Goal: Manage account settings

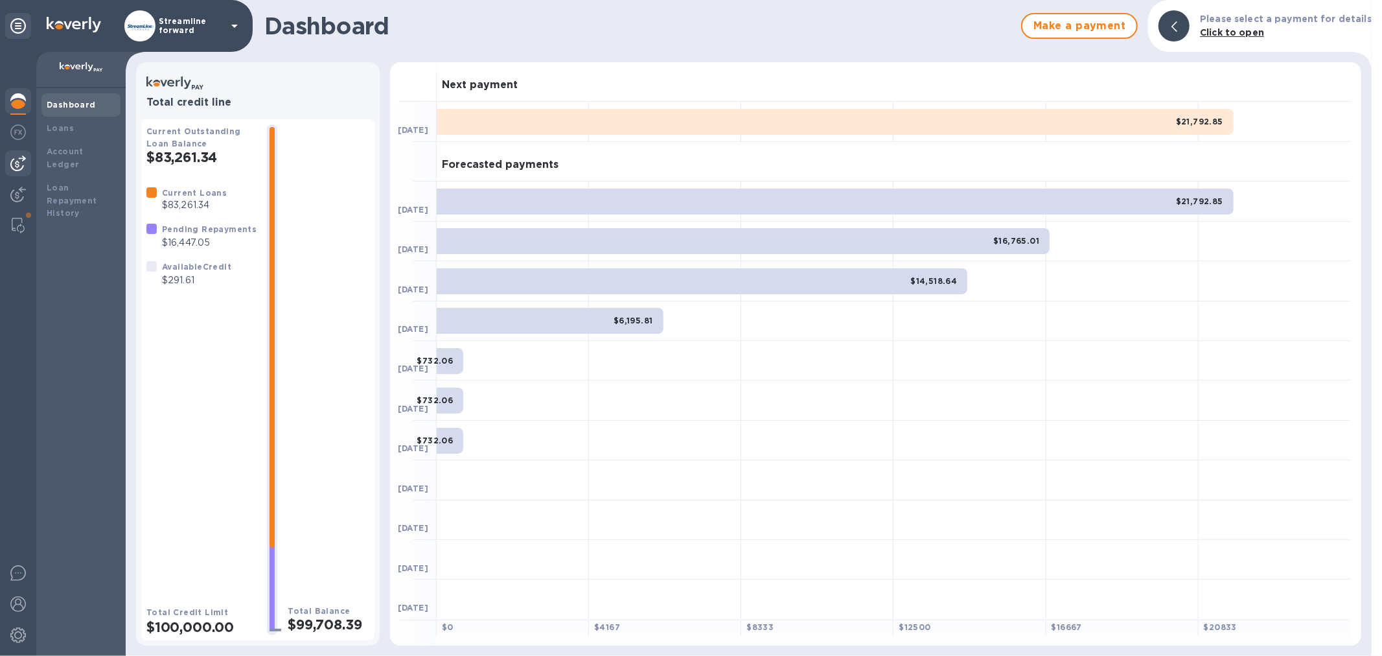
click at [12, 166] on img at bounding box center [18, 163] width 16 height 16
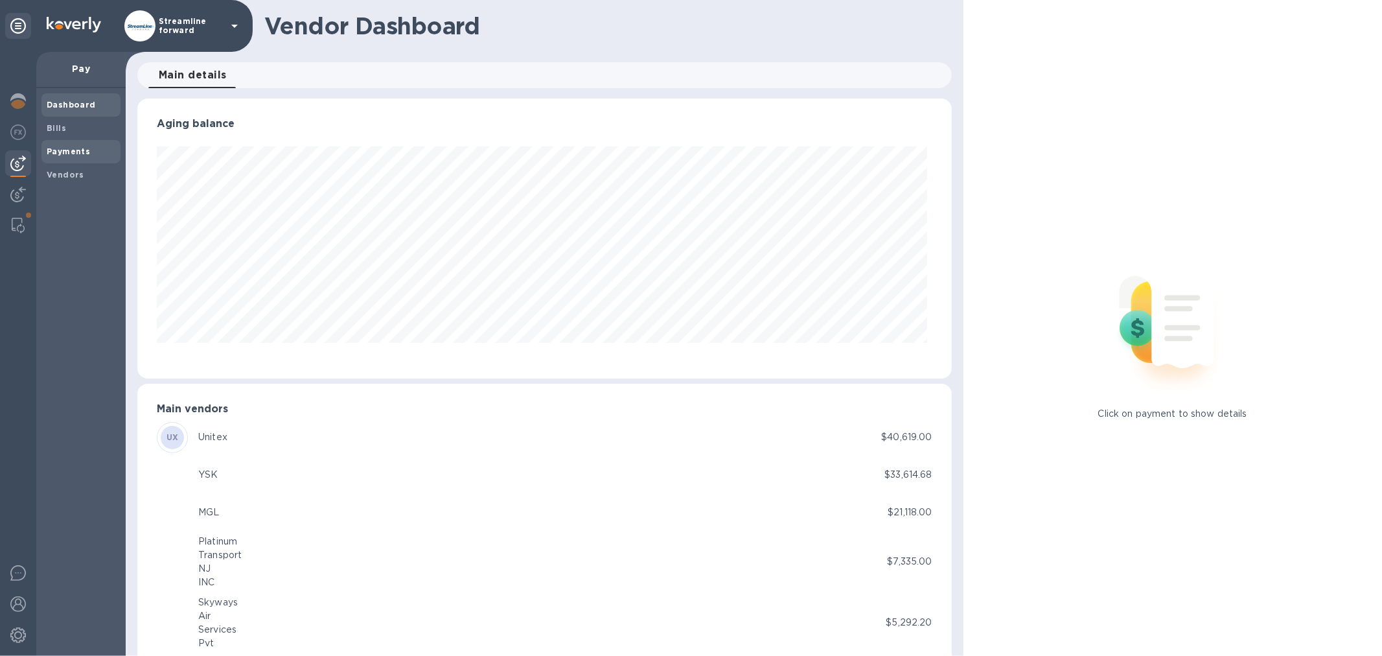
scroll to position [280, 809]
click at [57, 150] on b "Payments" at bounding box center [68, 151] width 43 height 10
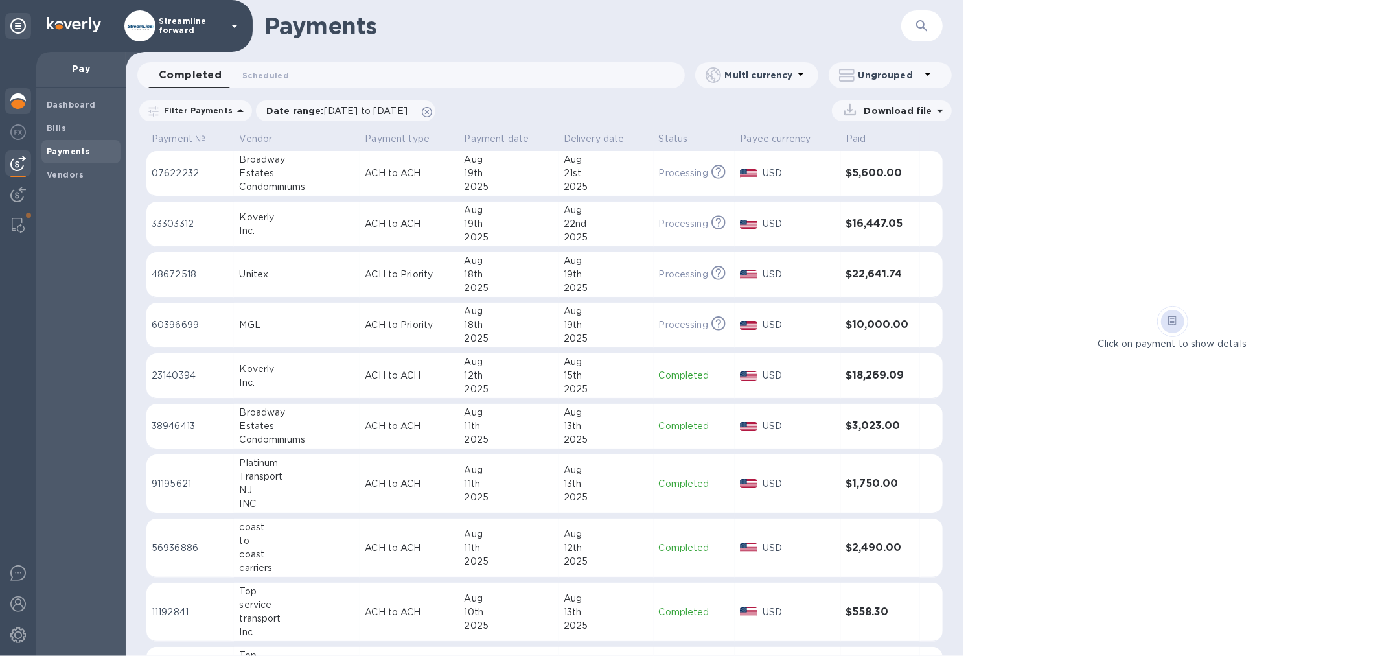
click at [5, 102] on div at bounding box center [18, 102] width 26 height 29
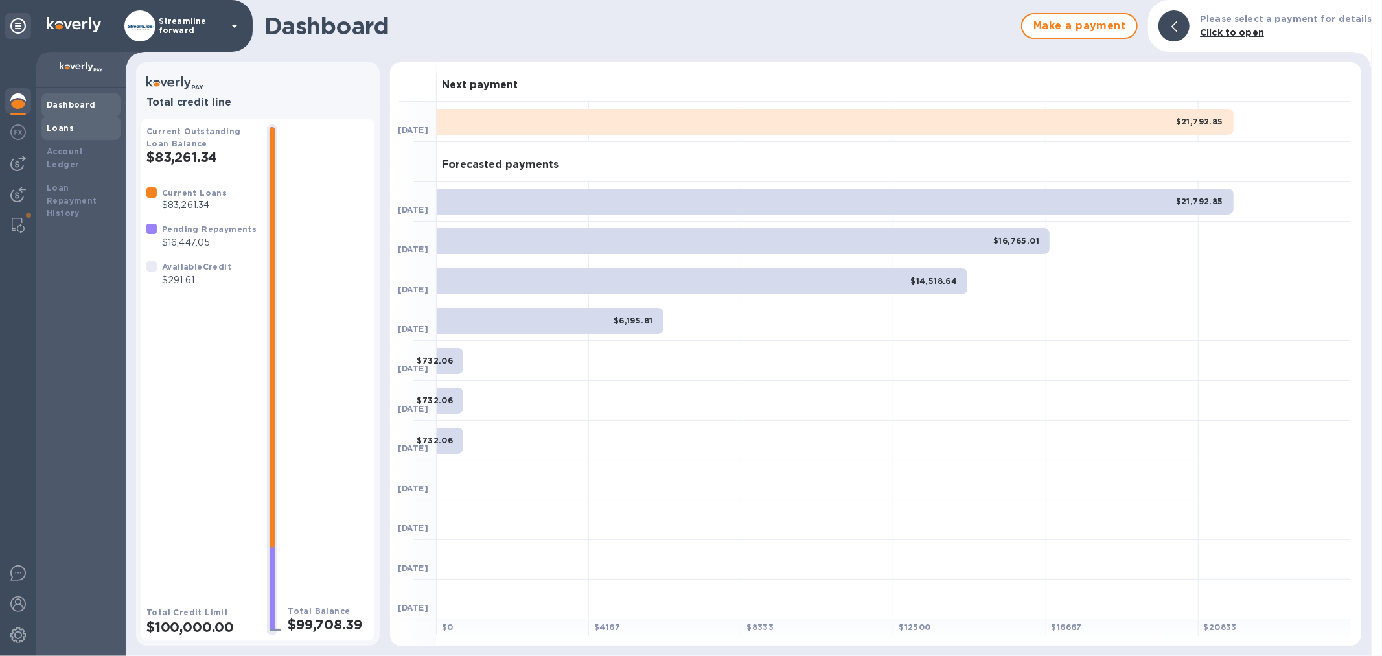
click at [56, 134] on div "Loans" at bounding box center [80, 128] width 79 height 23
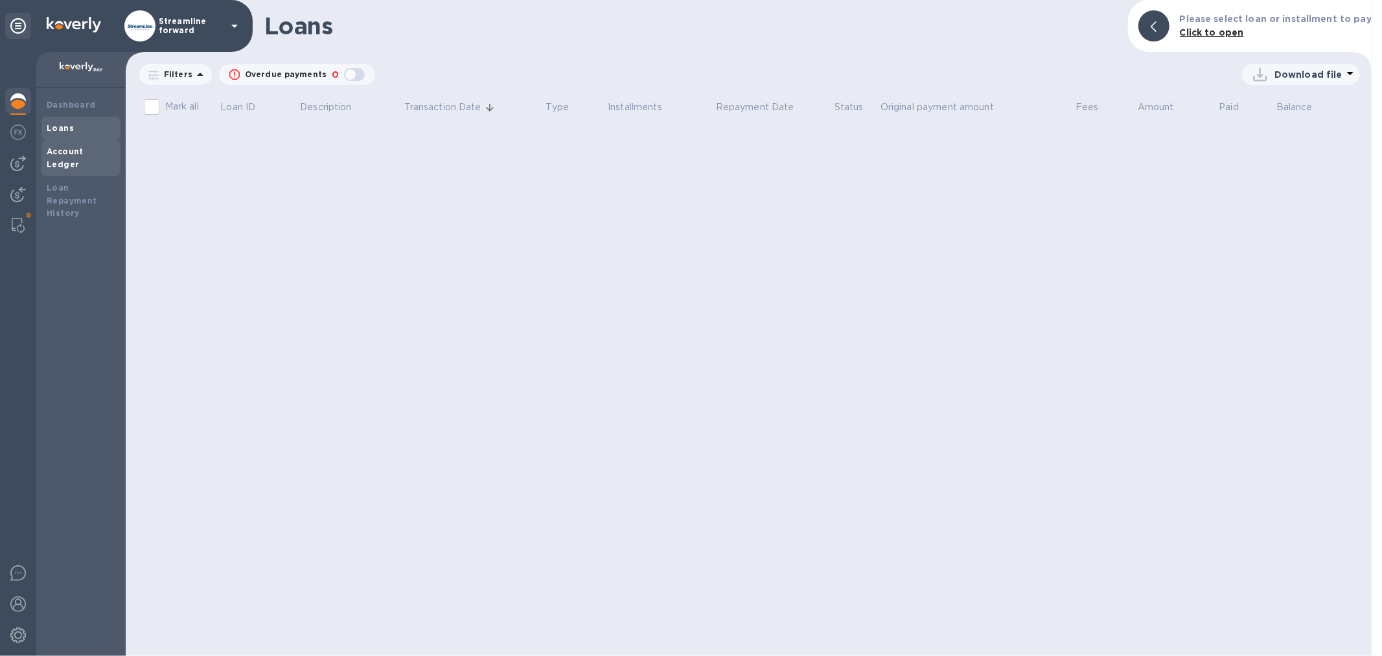
click at [61, 151] on b "Account Ledger" at bounding box center [65, 157] width 37 height 23
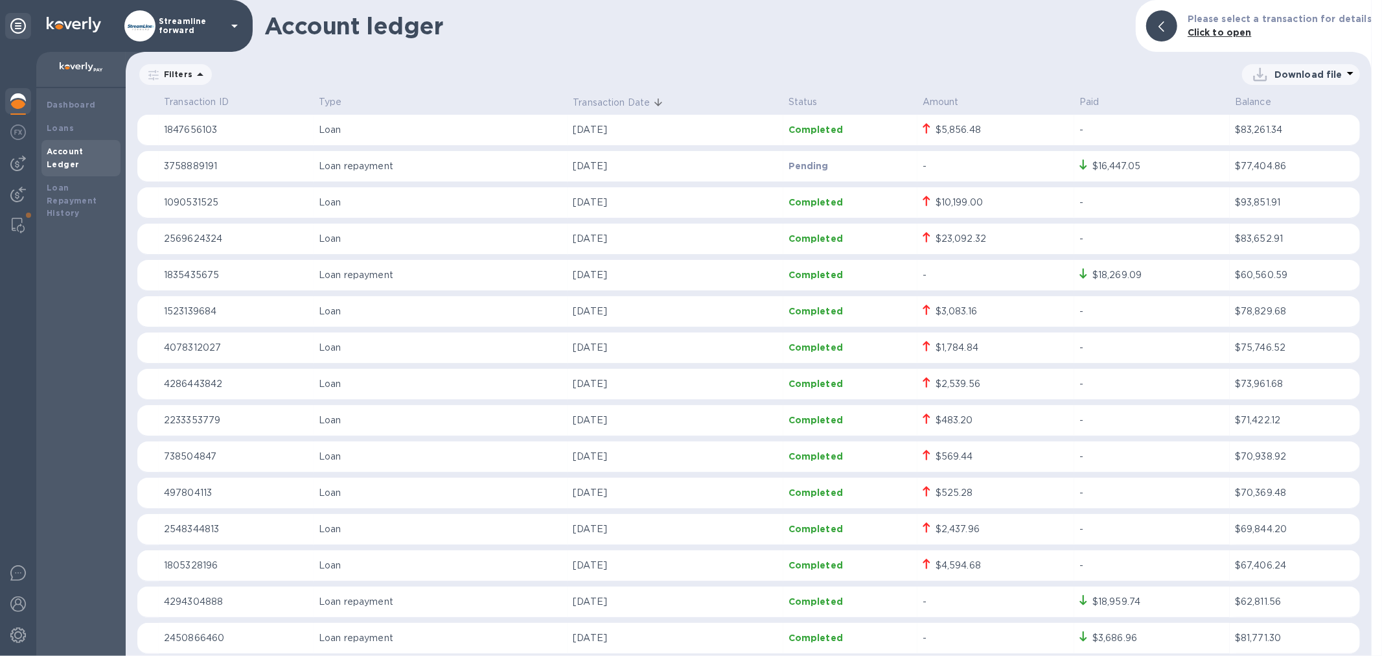
click at [968, 310] on div "$3,083.16" at bounding box center [956, 311] width 41 height 14
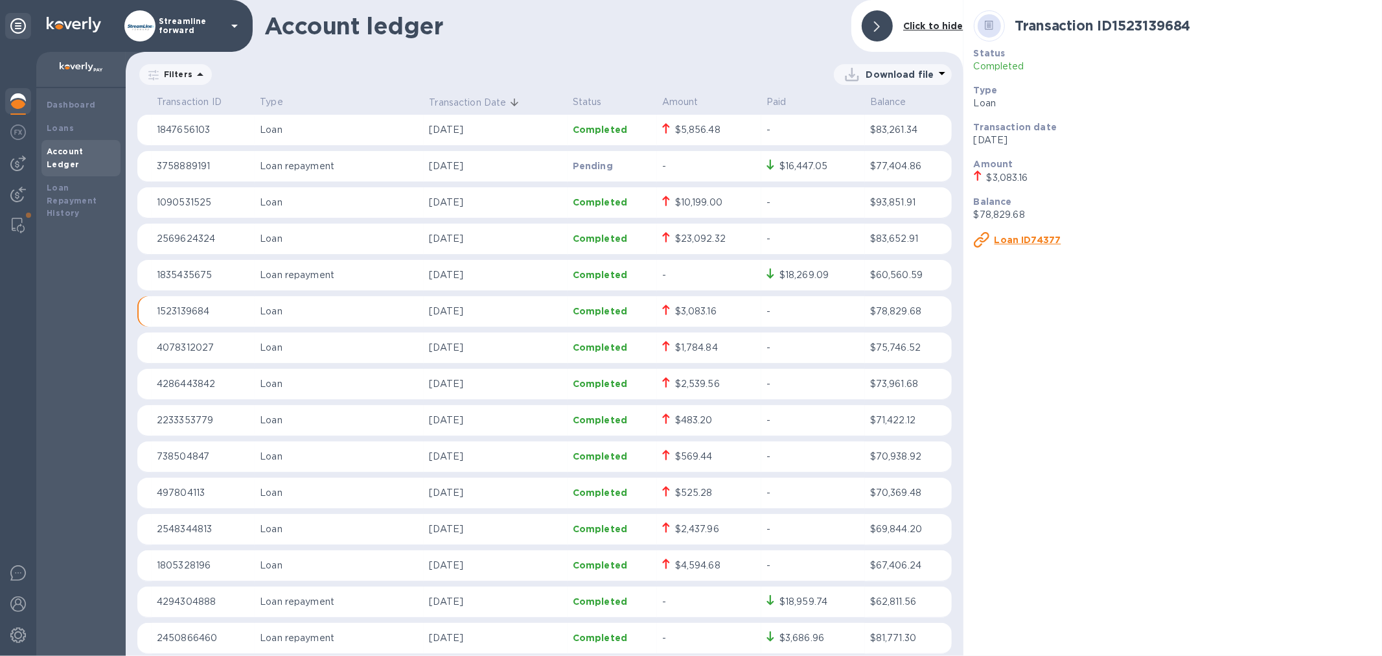
click at [1035, 238] on u "Loan ID74377" at bounding box center [1027, 240] width 67 height 10
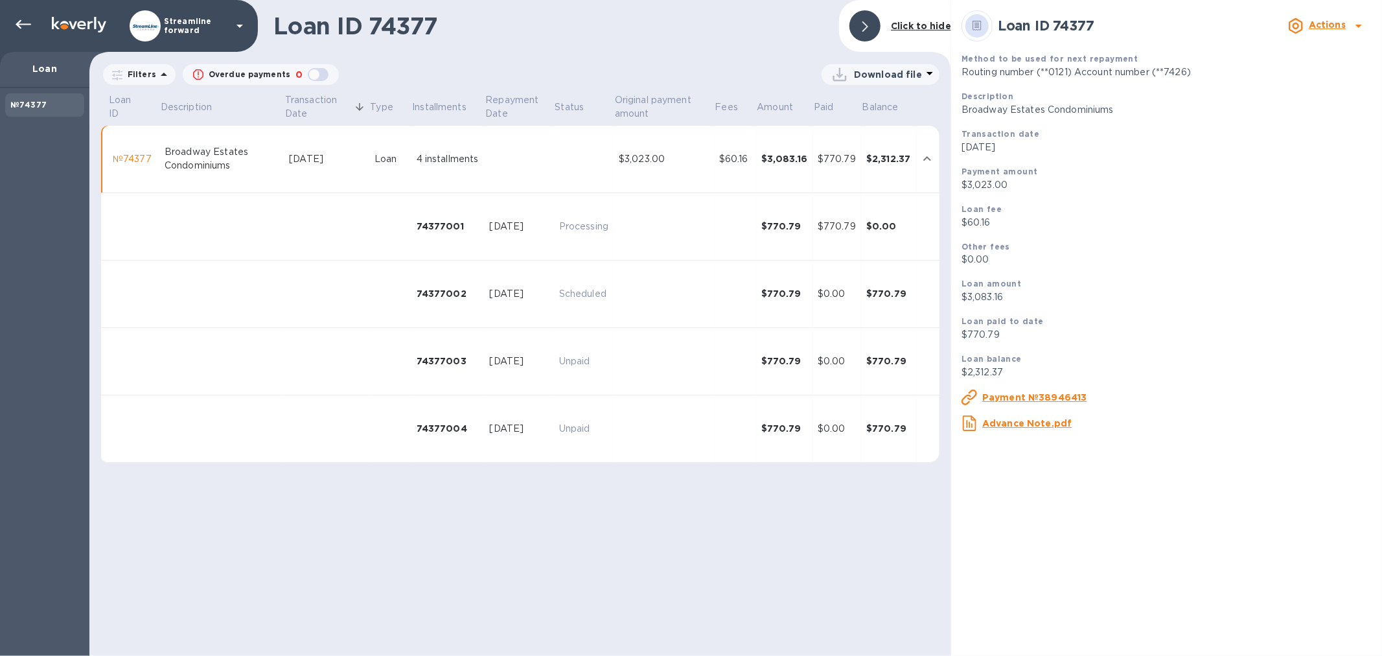
click at [1161, 144] on p "[DATE]" at bounding box center [1166, 148] width 410 height 14
drag, startPoint x: 987, startPoint y: 79, endPoint x: 1169, endPoint y: 132, distance: 189.5
click at [1169, 132] on div "Method to be used for next repayment Routing number (**0121) Account number (**…" at bounding box center [1166, 241] width 420 height 389
drag, startPoint x: 1148, startPoint y: 157, endPoint x: 1120, endPoint y: 178, distance: 34.9
click at [1147, 157] on div "Transaction date [DATE]" at bounding box center [1166, 141] width 420 height 38
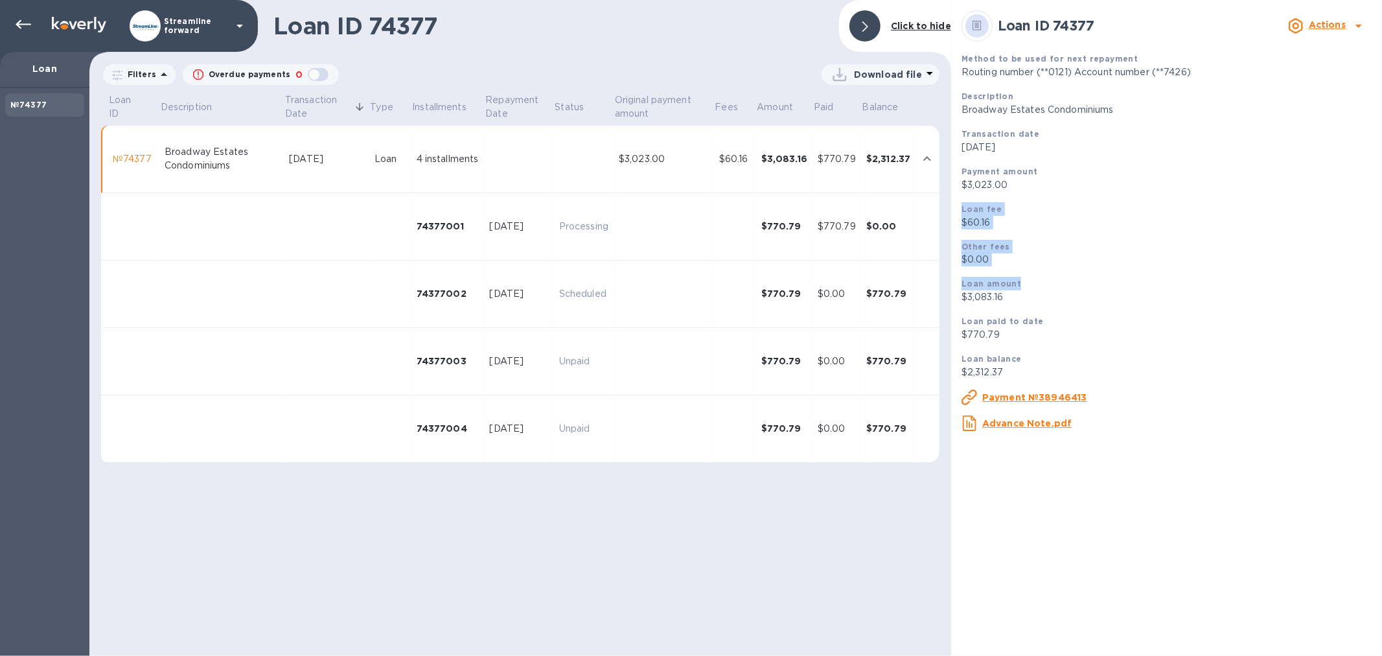
drag, startPoint x: 1039, startPoint y: 192, endPoint x: 1080, endPoint y: 277, distance: 94.2
click at [1080, 277] on div "Method to be used for next repayment Routing number (**0121) Account number (**…" at bounding box center [1166, 241] width 420 height 389
drag, startPoint x: 421, startPoint y: 34, endPoint x: 562, endPoint y: 70, distance: 145.8
click at [562, 70] on div "Loan ID 74377 Click to hide Filters Overdue payments 0 Download file Loan ID De…" at bounding box center [520, 328] width 862 height 656
click at [402, 24] on h1 "Loan ID 74377" at bounding box center [550, 25] width 555 height 27
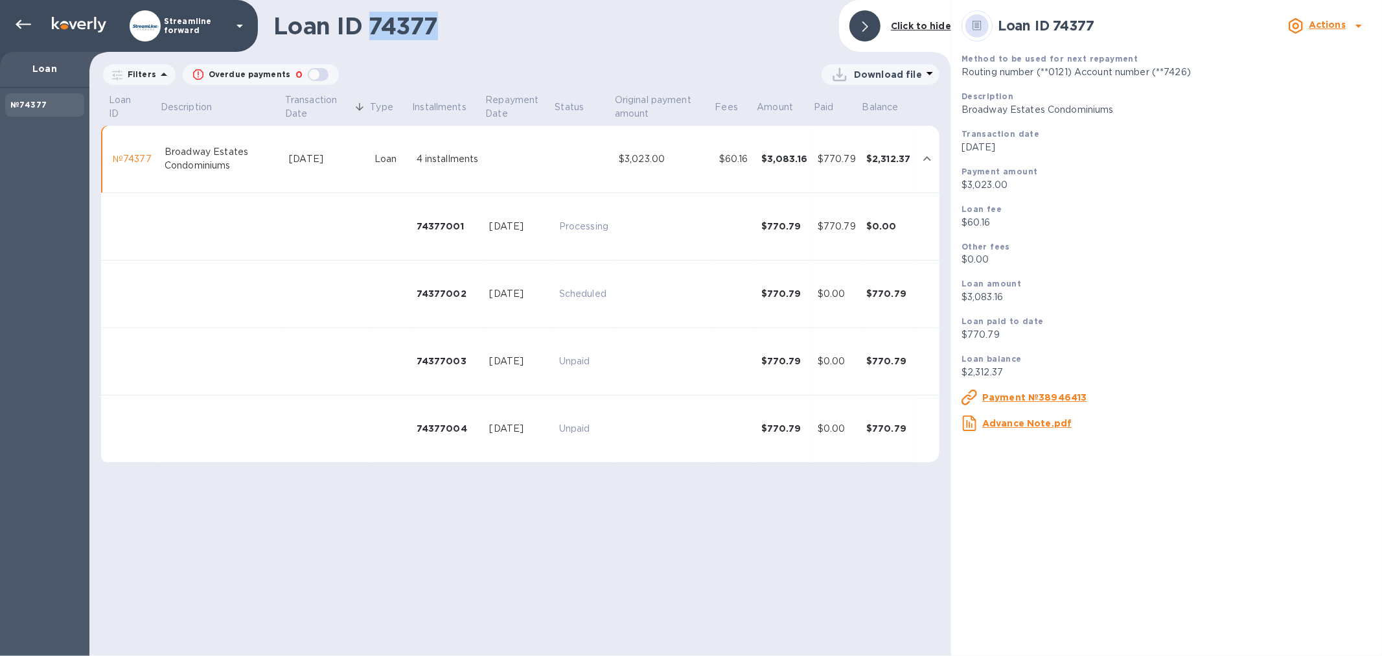
click at [402, 24] on h1 "Loan ID 74377" at bounding box center [550, 25] width 555 height 27
click at [5, 17] on div at bounding box center [20, 26] width 31 height 29
click at [14, 24] on div at bounding box center [23, 25] width 26 height 26
click at [28, 23] on icon at bounding box center [24, 25] width 16 height 16
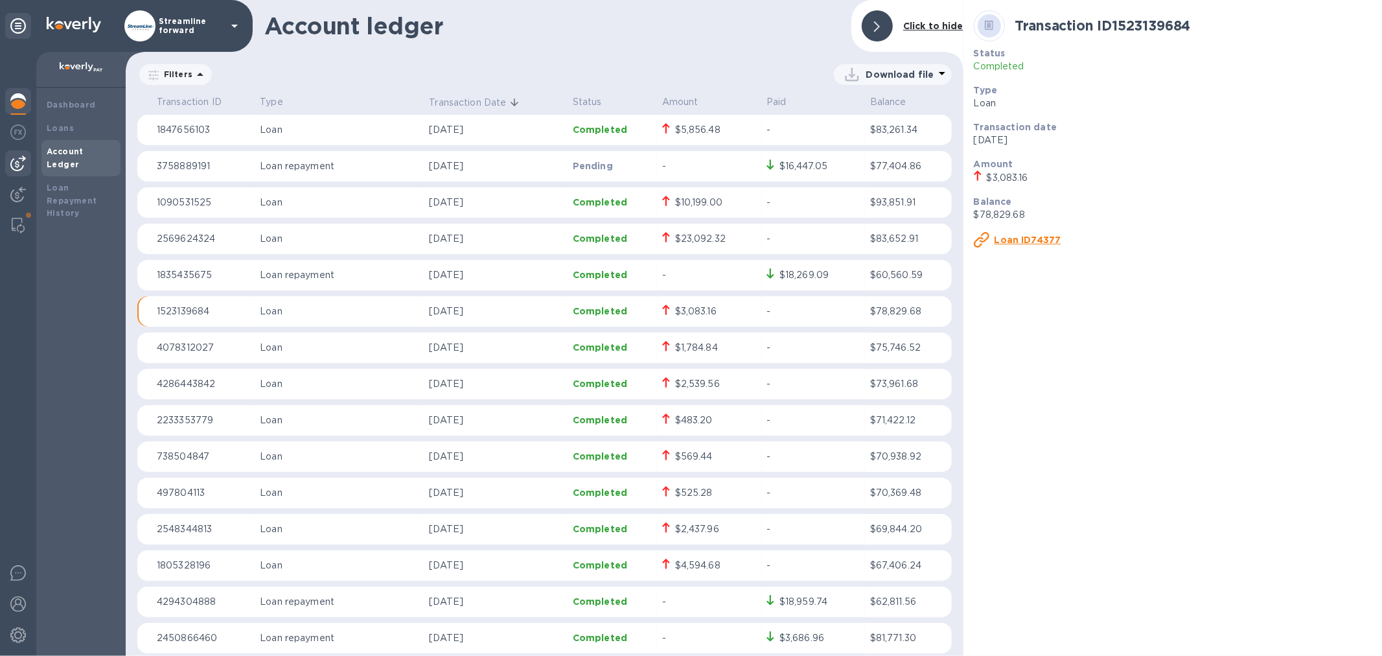
click at [7, 169] on div at bounding box center [18, 163] width 26 height 26
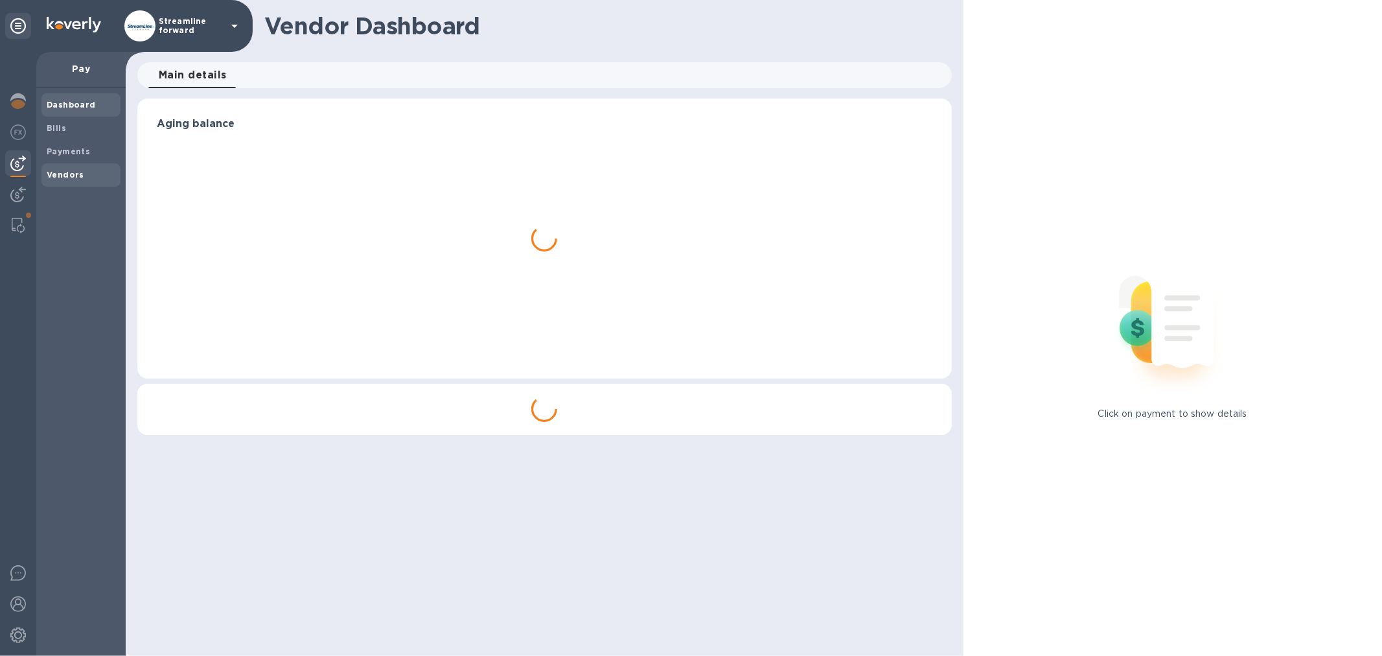
click at [47, 168] on span "Vendors" at bounding box center [66, 174] width 38 height 13
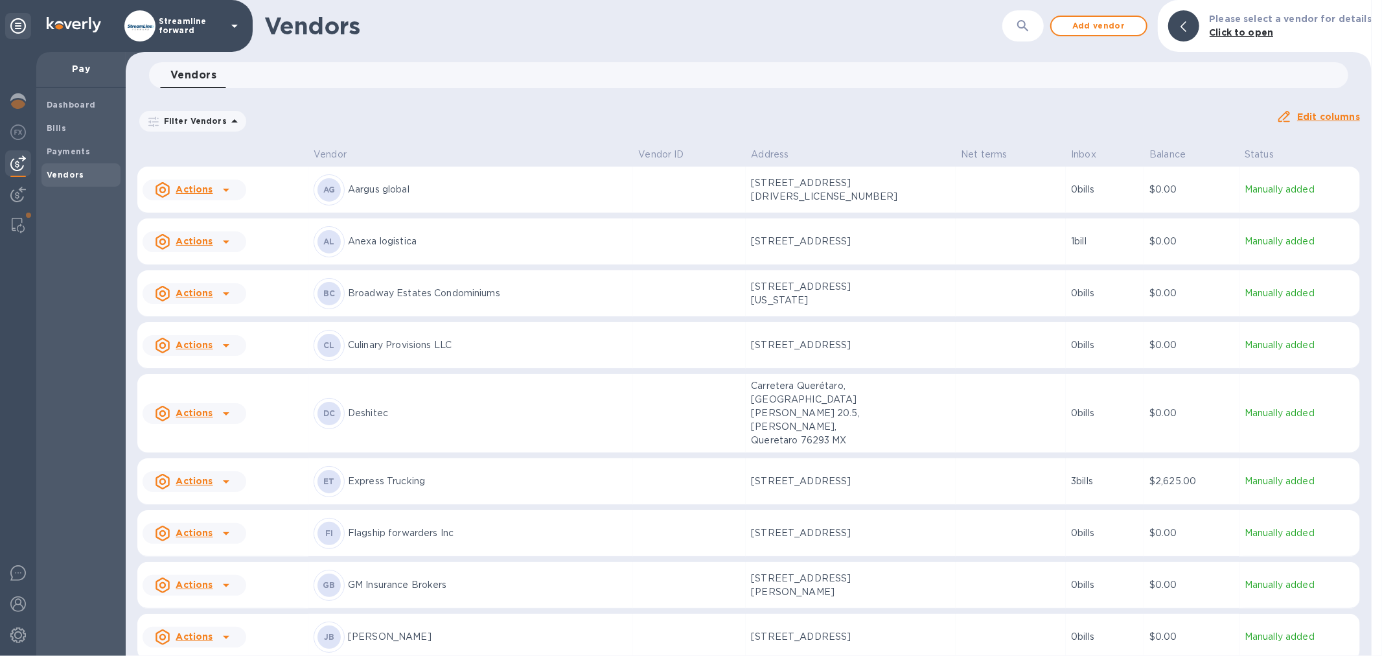
click at [1022, 23] on icon "button" at bounding box center [1023, 26] width 16 height 16
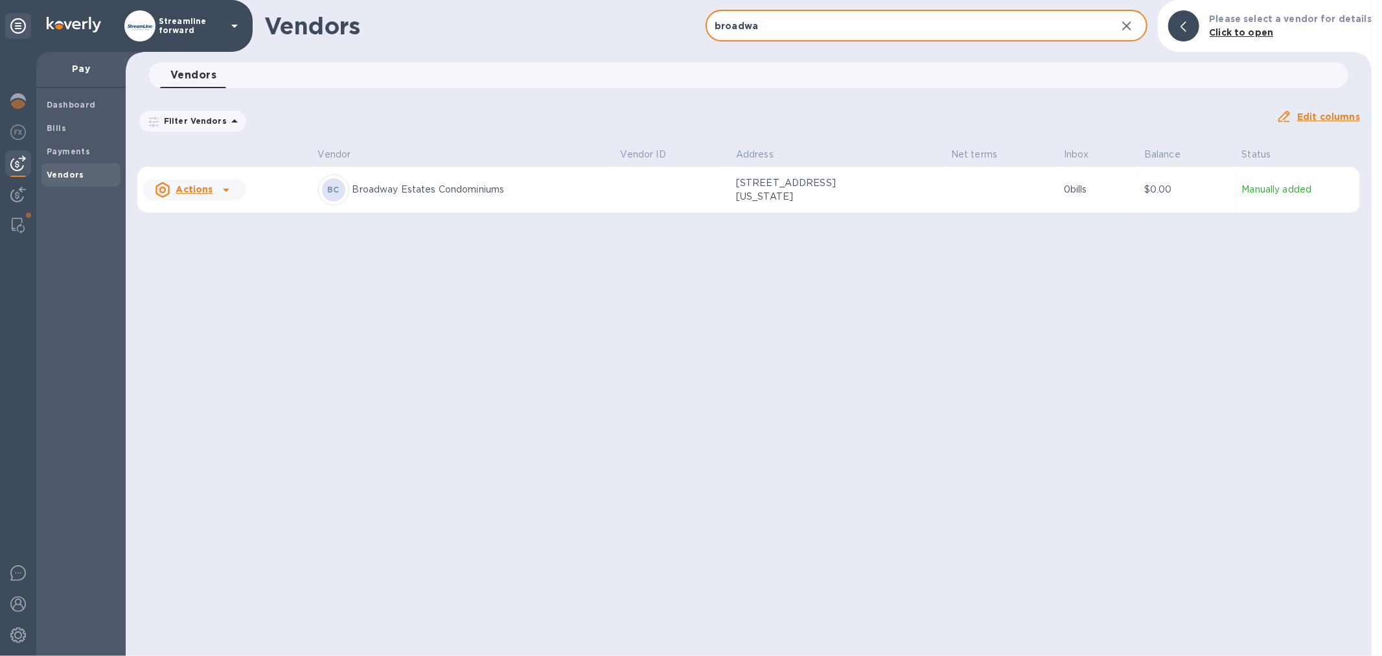
type input "broadwa"
click at [952, 193] on td at bounding box center [1002, 190] width 113 height 47
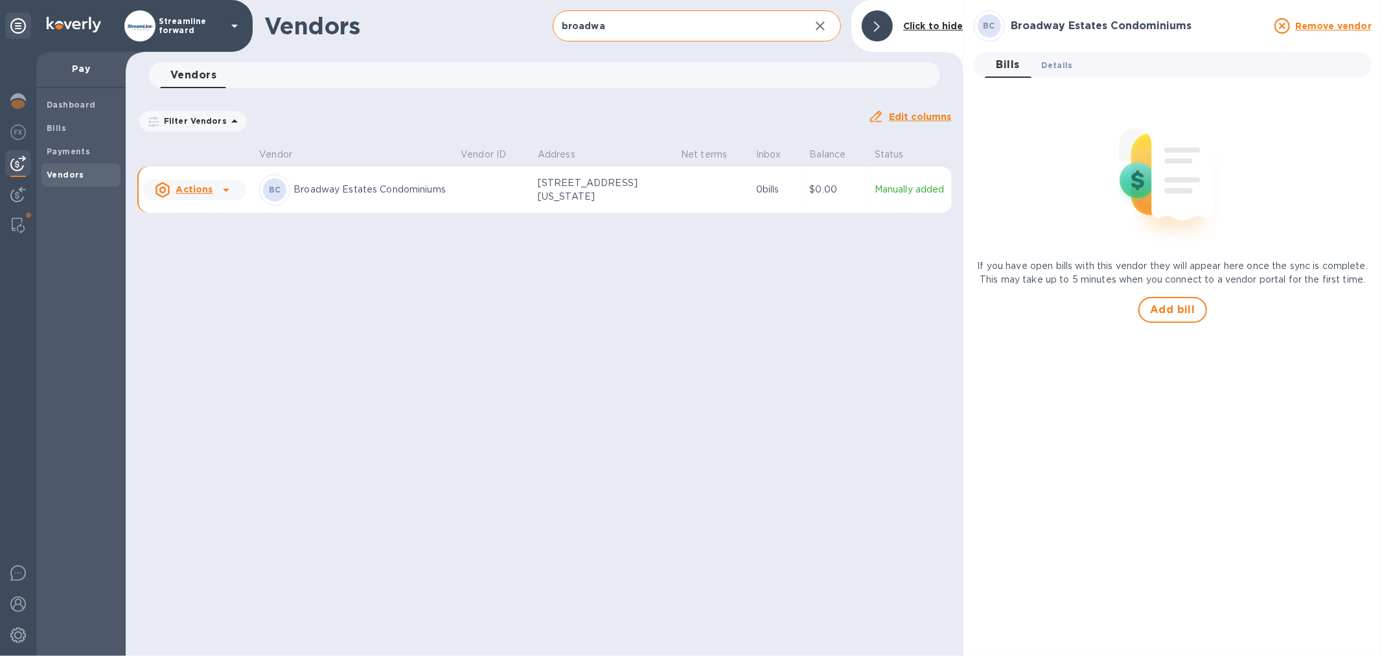
click at [1061, 66] on span "Details 0" at bounding box center [1057, 65] width 31 height 14
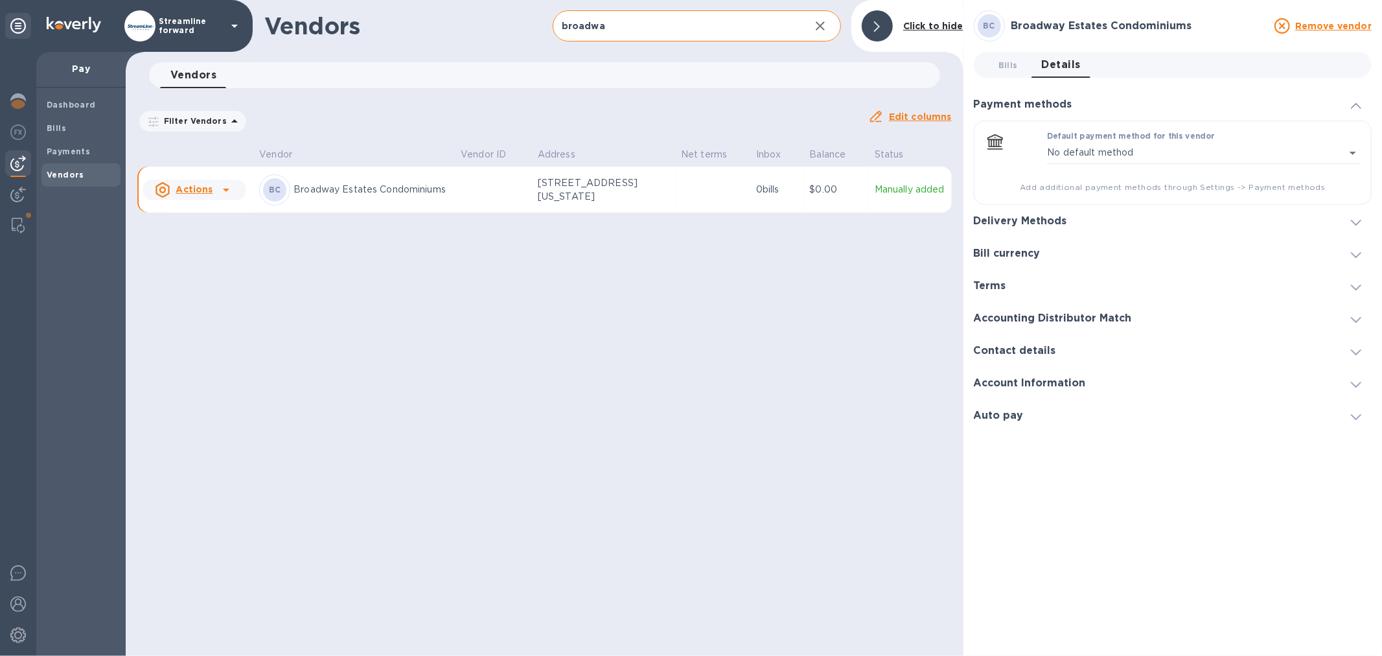
click at [1063, 348] on div "Contact details" at bounding box center [1020, 351] width 93 height 12
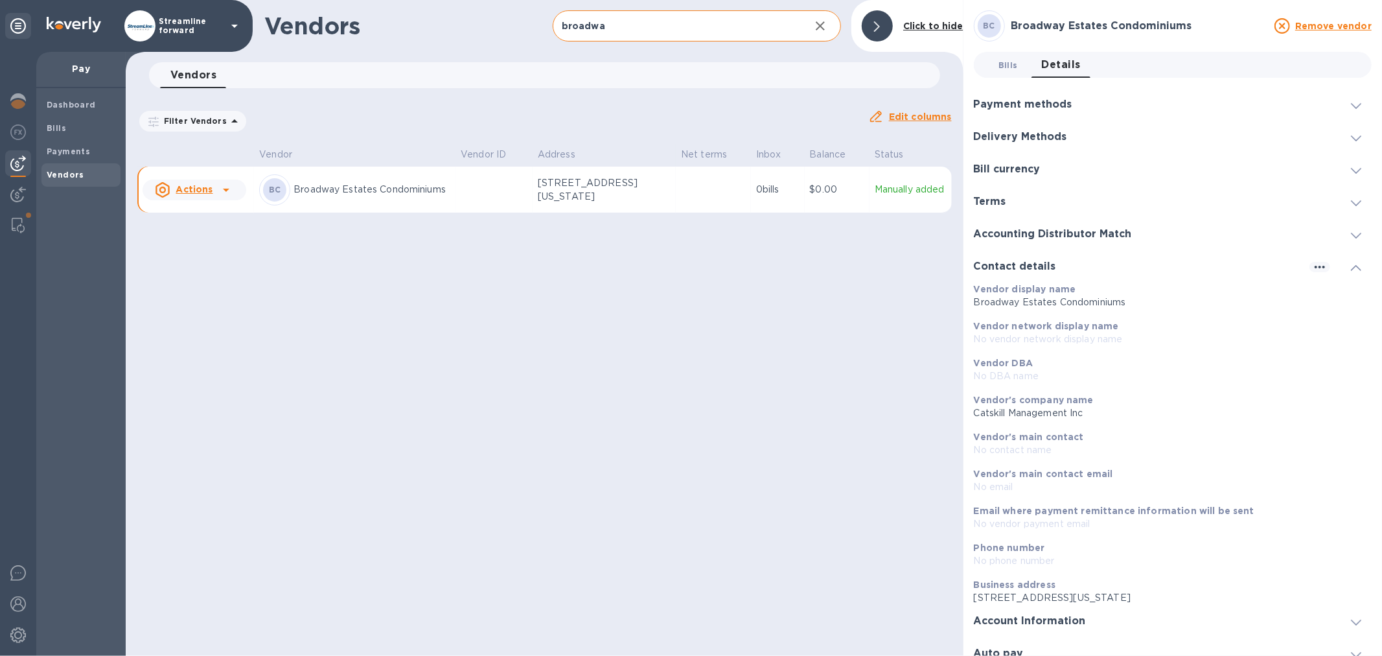
click at [1007, 67] on span "Bills 0" at bounding box center [1007, 65] width 19 height 14
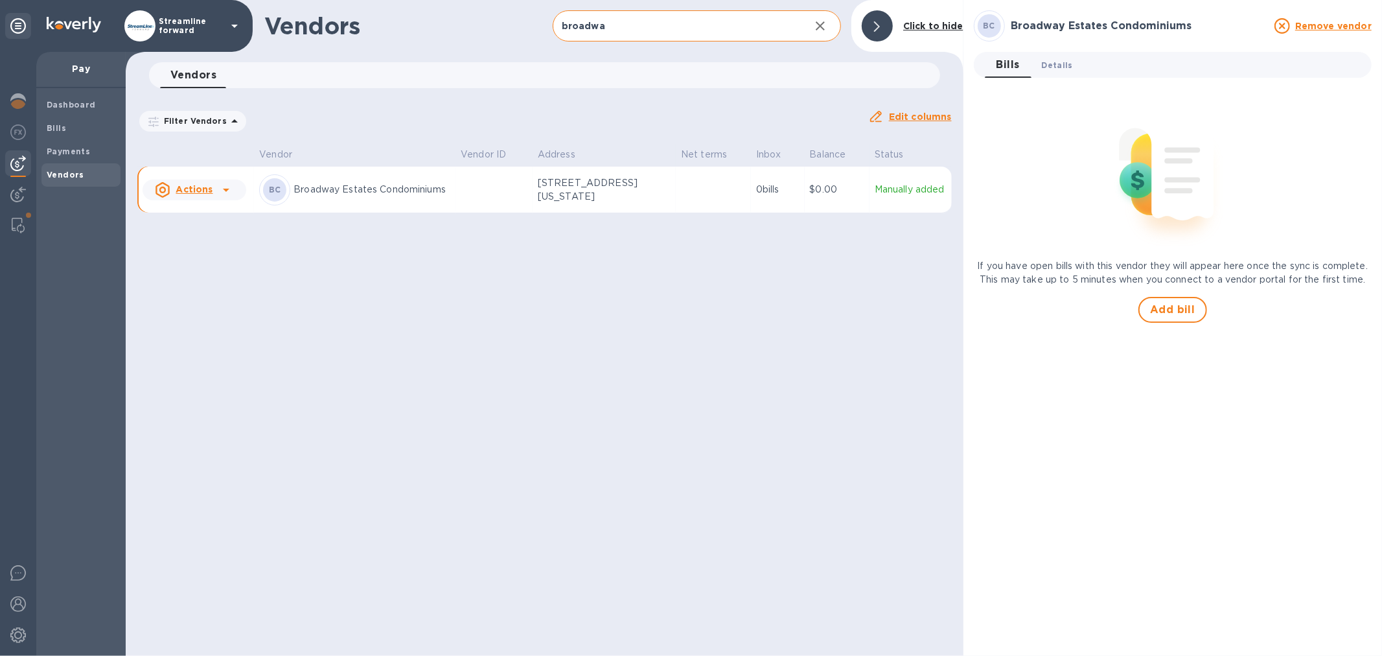
click at [1059, 73] on button "Details 0" at bounding box center [1057, 65] width 52 height 26
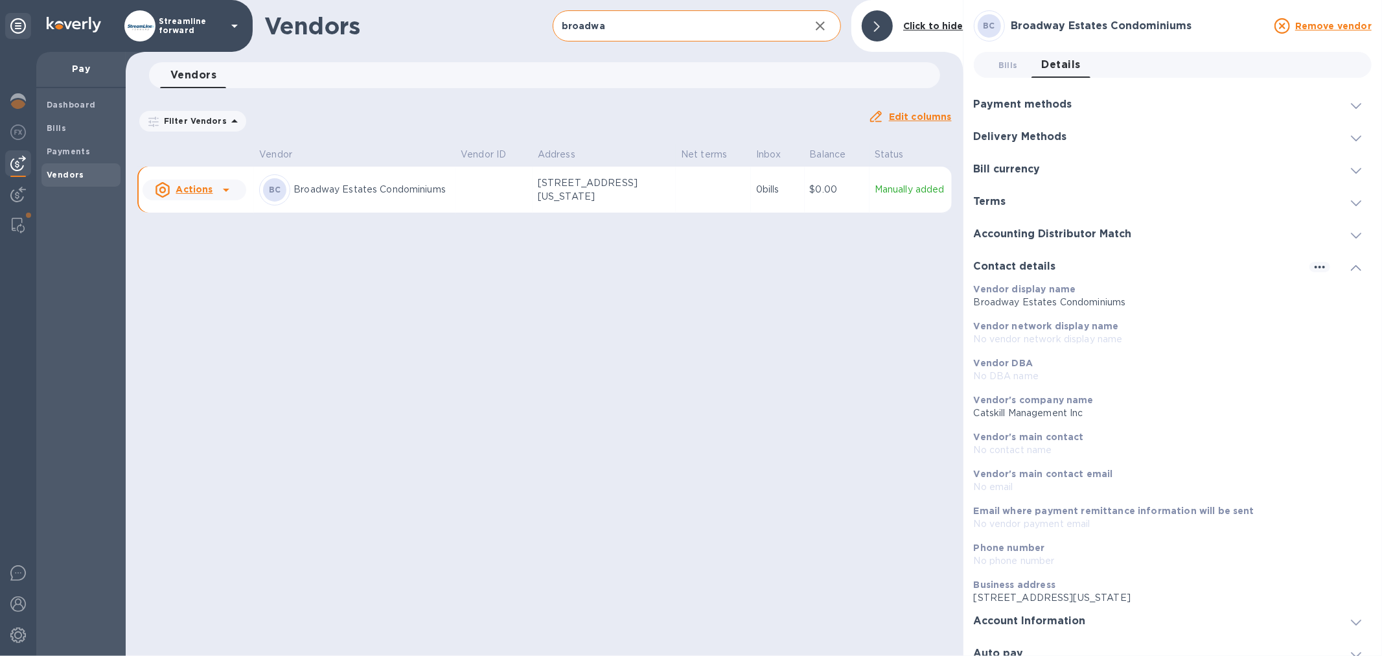
click at [1132, 106] on div "Payment methods" at bounding box center [1173, 104] width 398 height 32
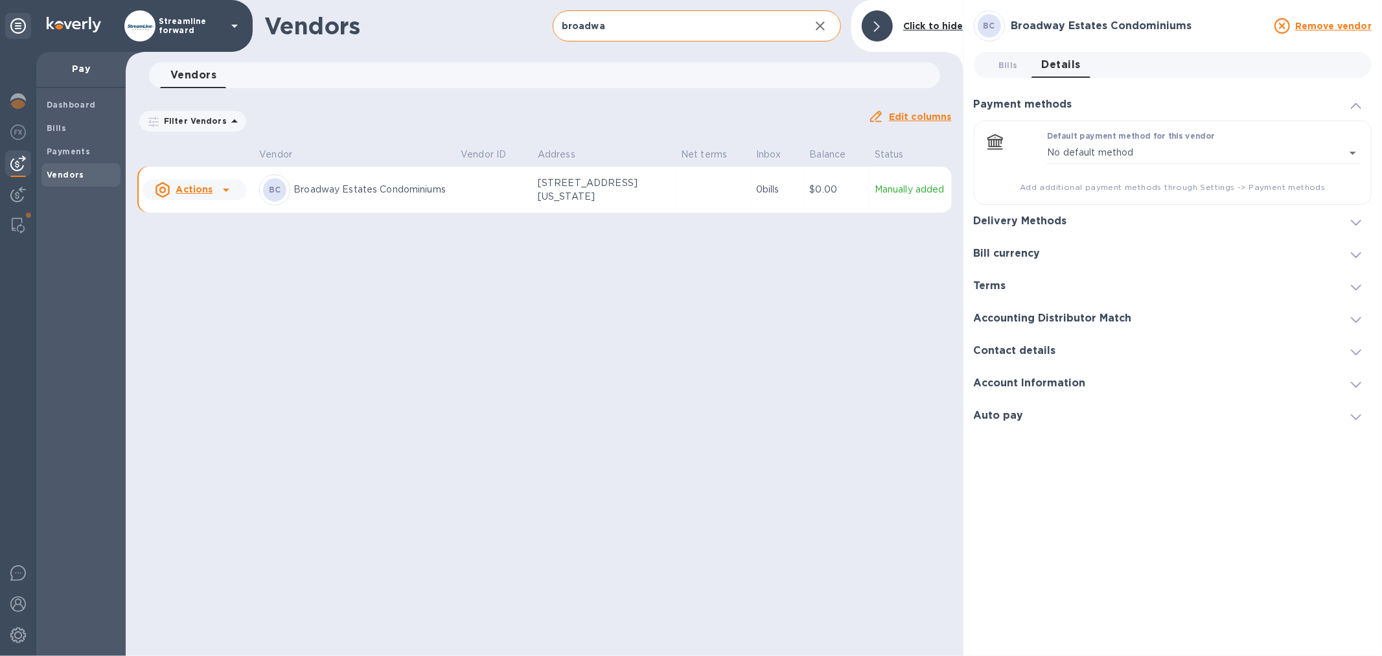
click at [1037, 219] on h3 "Delivery Methods" at bounding box center [1020, 221] width 93 height 12
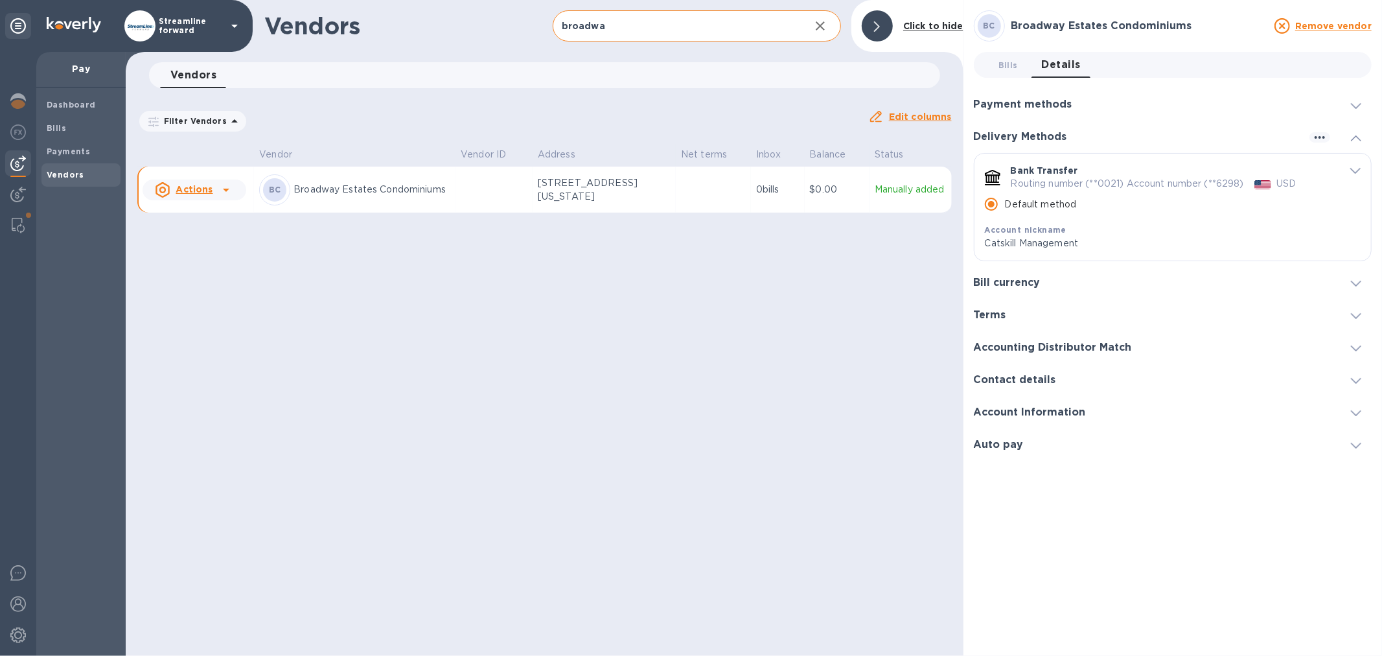
click at [1028, 283] on h3 "Bill currency" at bounding box center [1007, 283] width 67 height 12
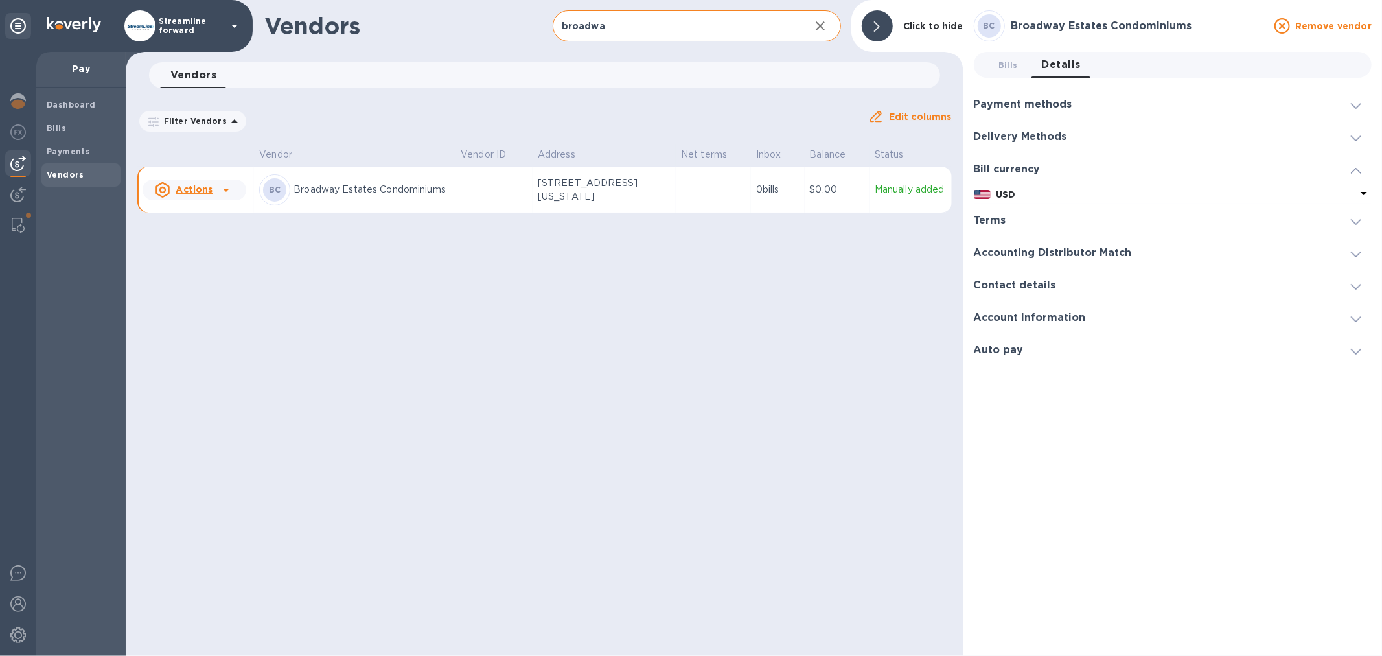
click at [1005, 217] on h3 "Terms" at bounding box center [990, 220] width 32 height 12
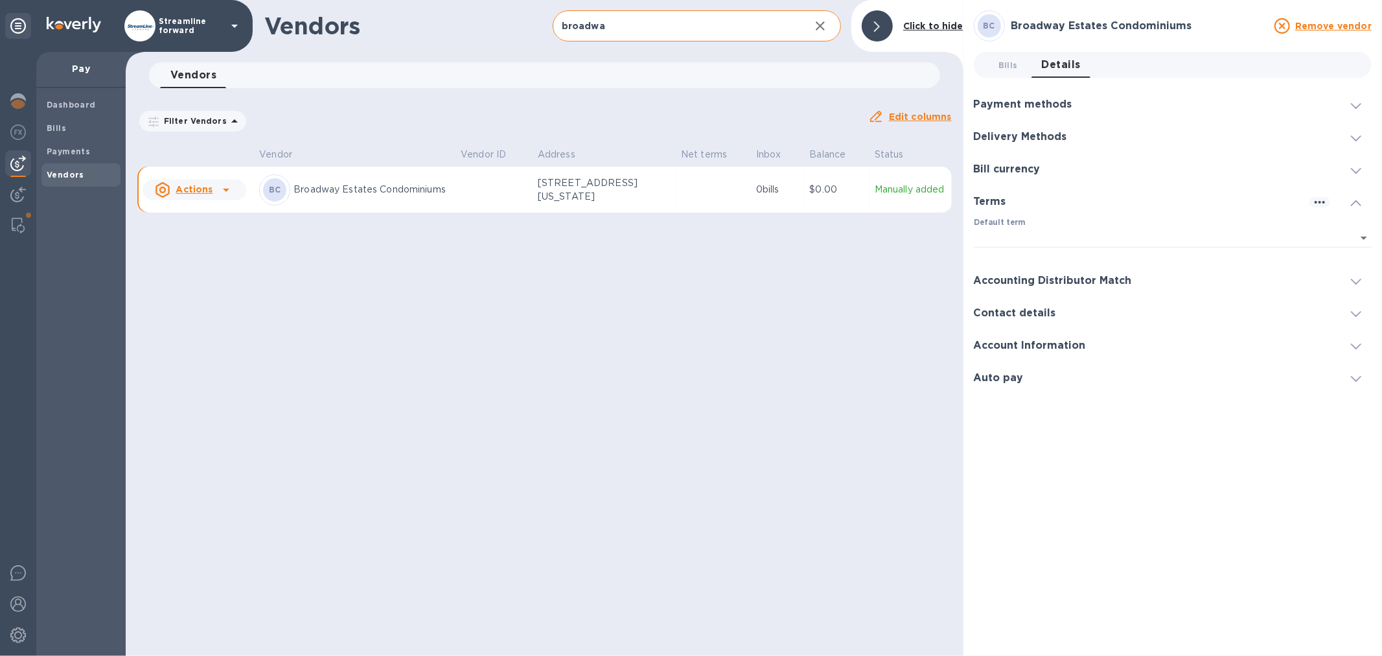
click at [1050, 277] on h3 "Accounting Distributor Match" at bounding box center [1053, 281] width 158 height 12
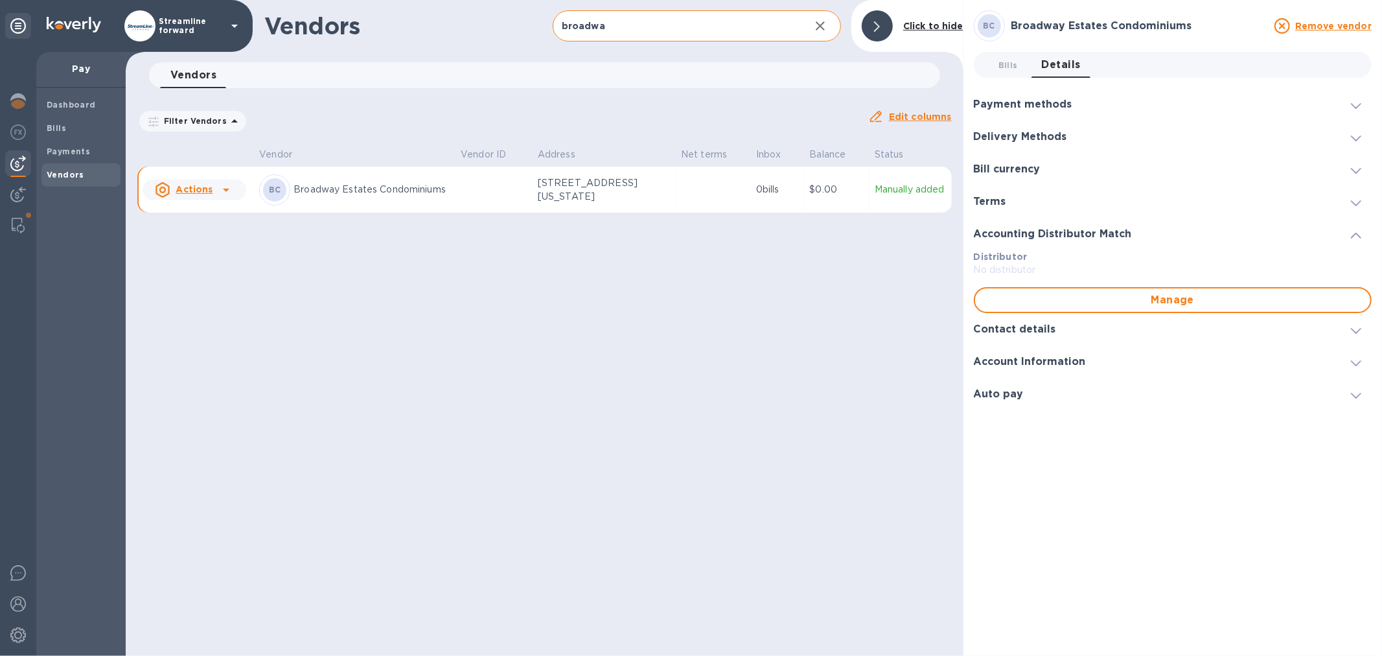
click at [1011, 329] on h3 "Contact details" at bounding box center [1015, 329] width 82 height 12
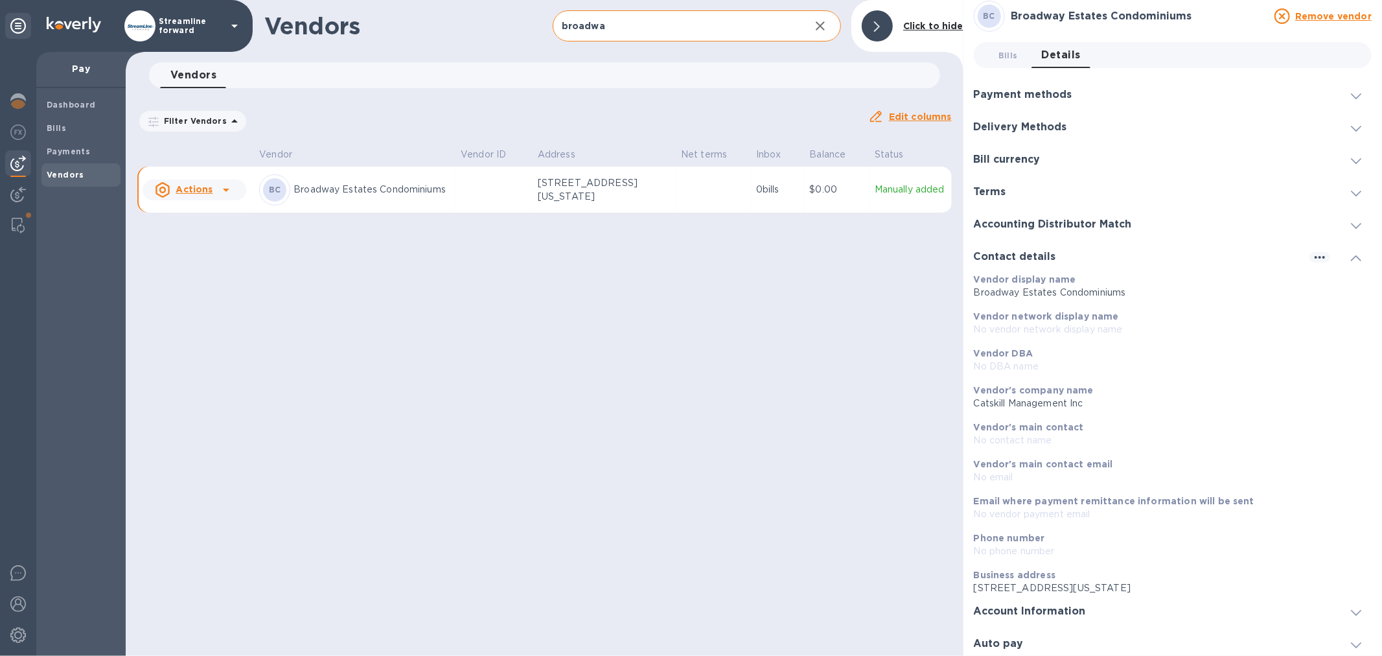
scroll to position [13, 0]
click at [1061, 609] on h3 "Account Information" at bounding box center [1030, 608] width 112 height 12
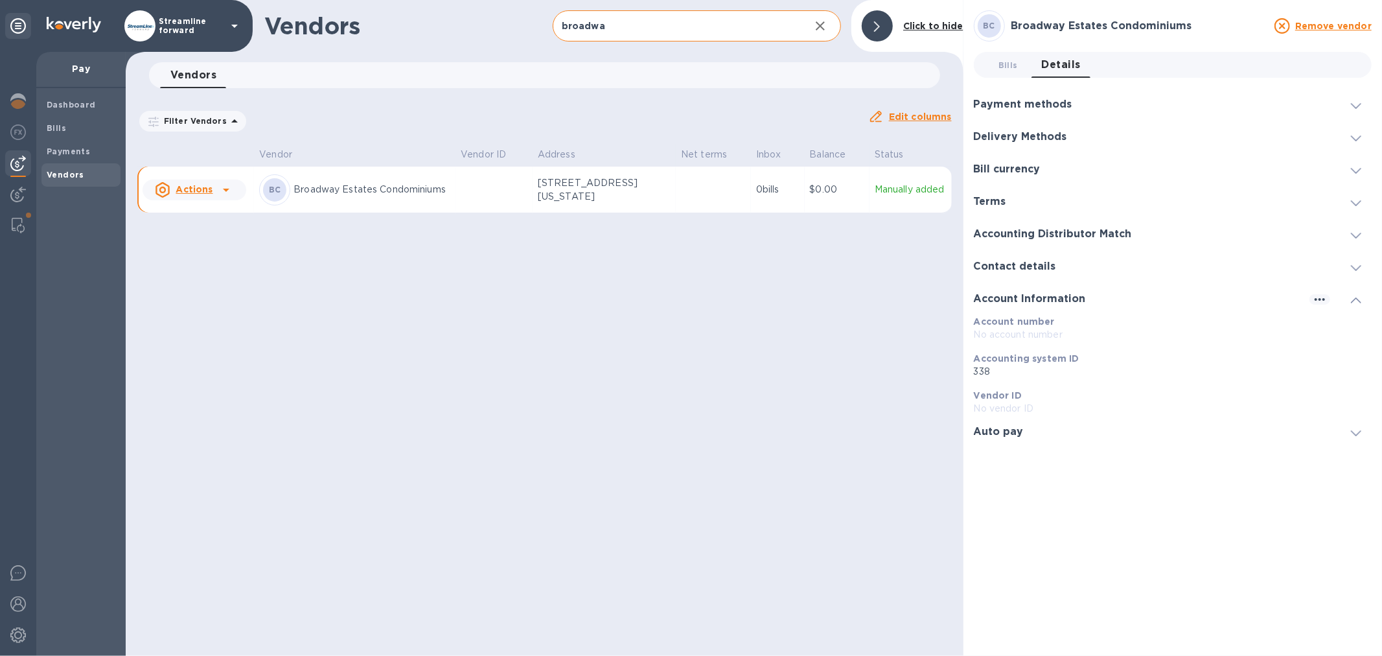
click at [1055, 139] on h3 "Delivery Methods" at bounding box center [1020, 137] width 93 height 12
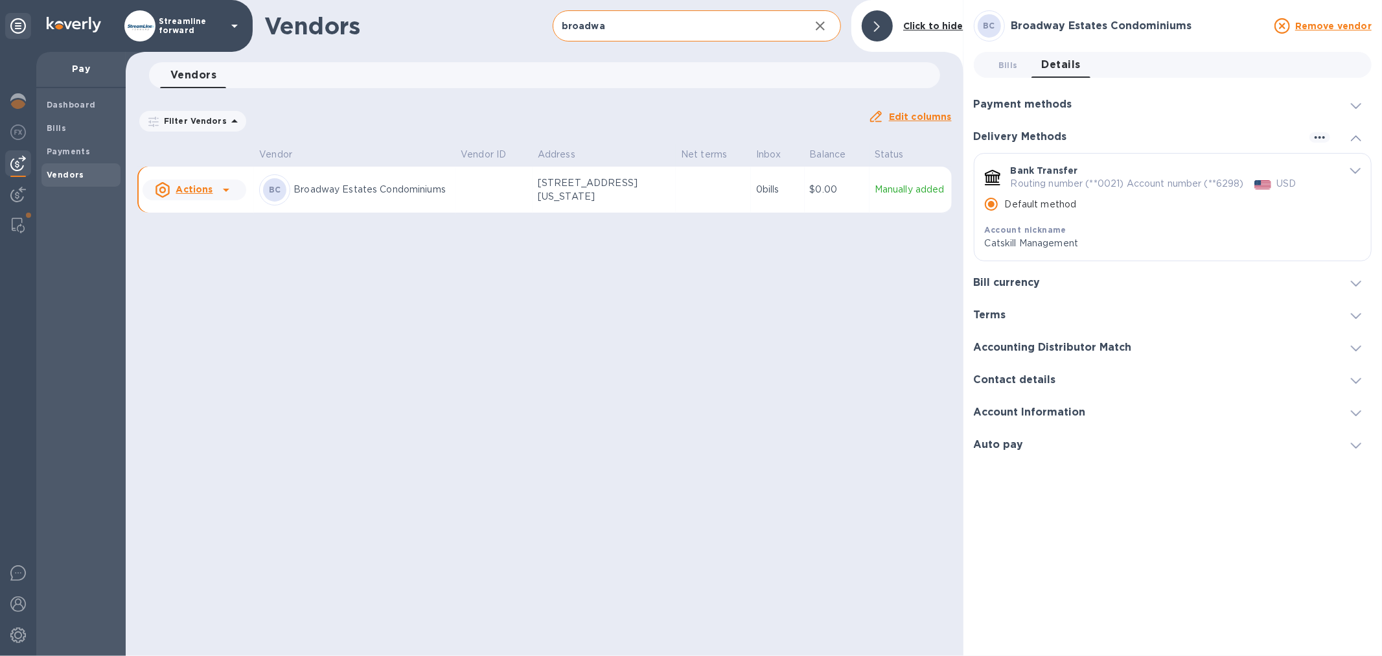
click at [1067, 106] on h3 "Payment methods" at bounding box center [1023, 104] width 98 height 12
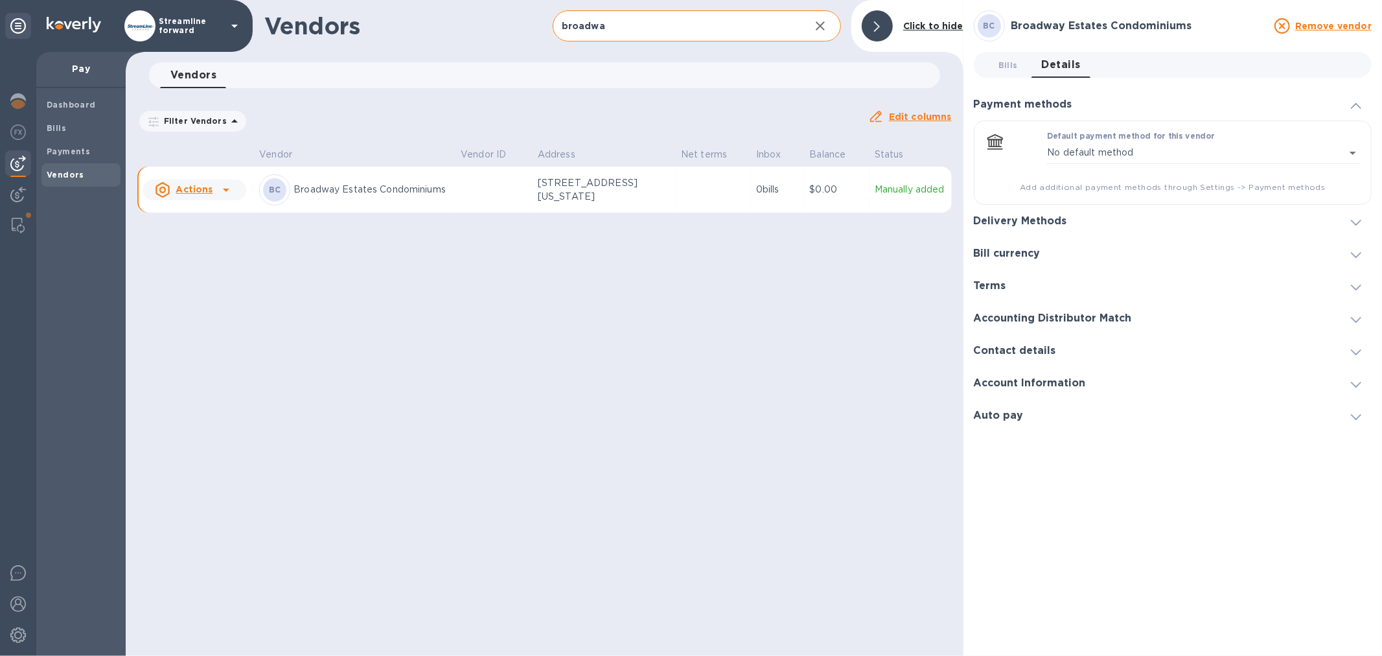
click at [1033, 354] on h3 "Contact details" at bounding box center [1015, 351] width 82 height 12
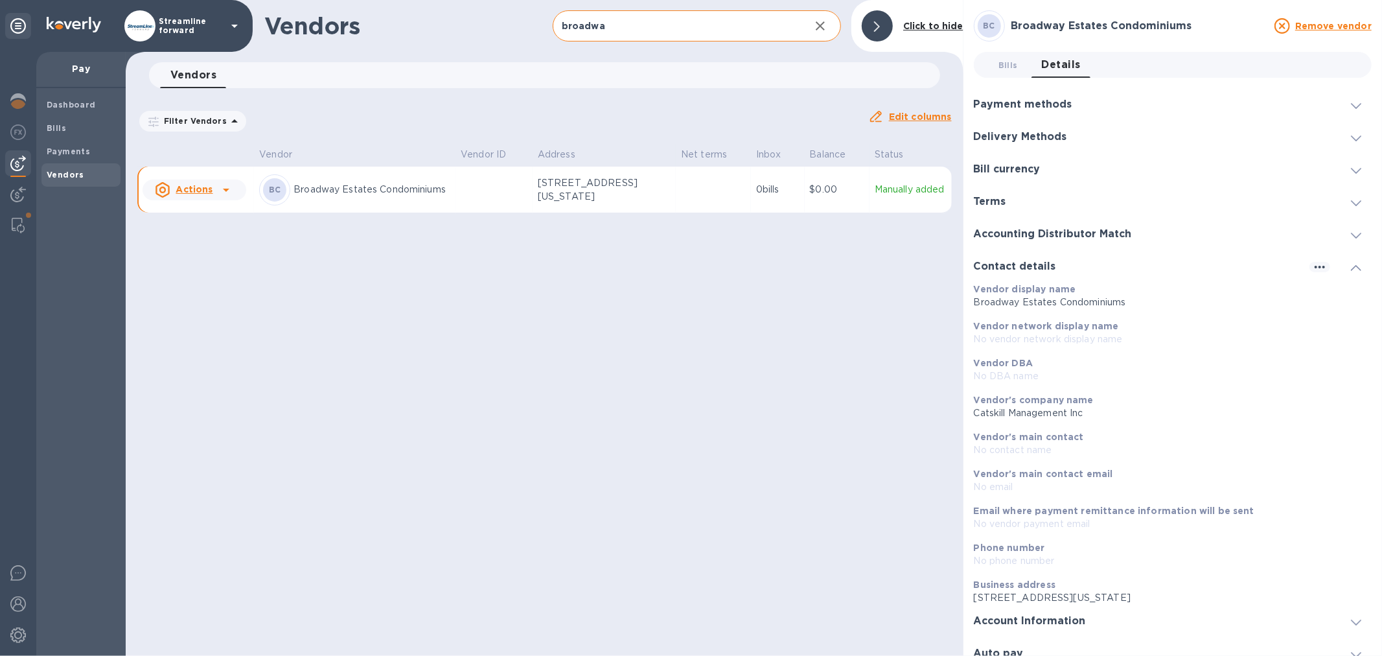
click at [1037, 410] on p "Catskill Management Inc" at bounding box center [1167, 413] width 387 height 14
click at [1317, 270] on icon "button" at bounding box center [1320, 267] width 16 height 16
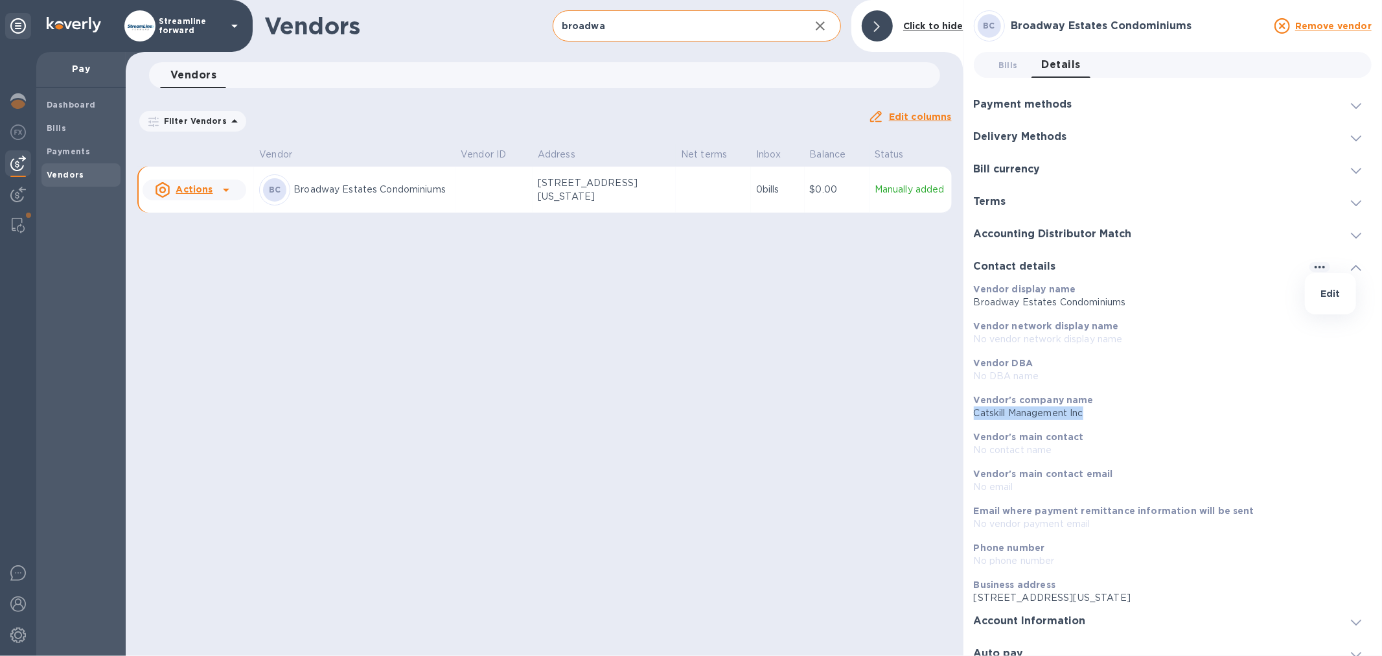
click at [1325, 296] on p "Edit" at bounding box center [1330, 293] width 20 height 13
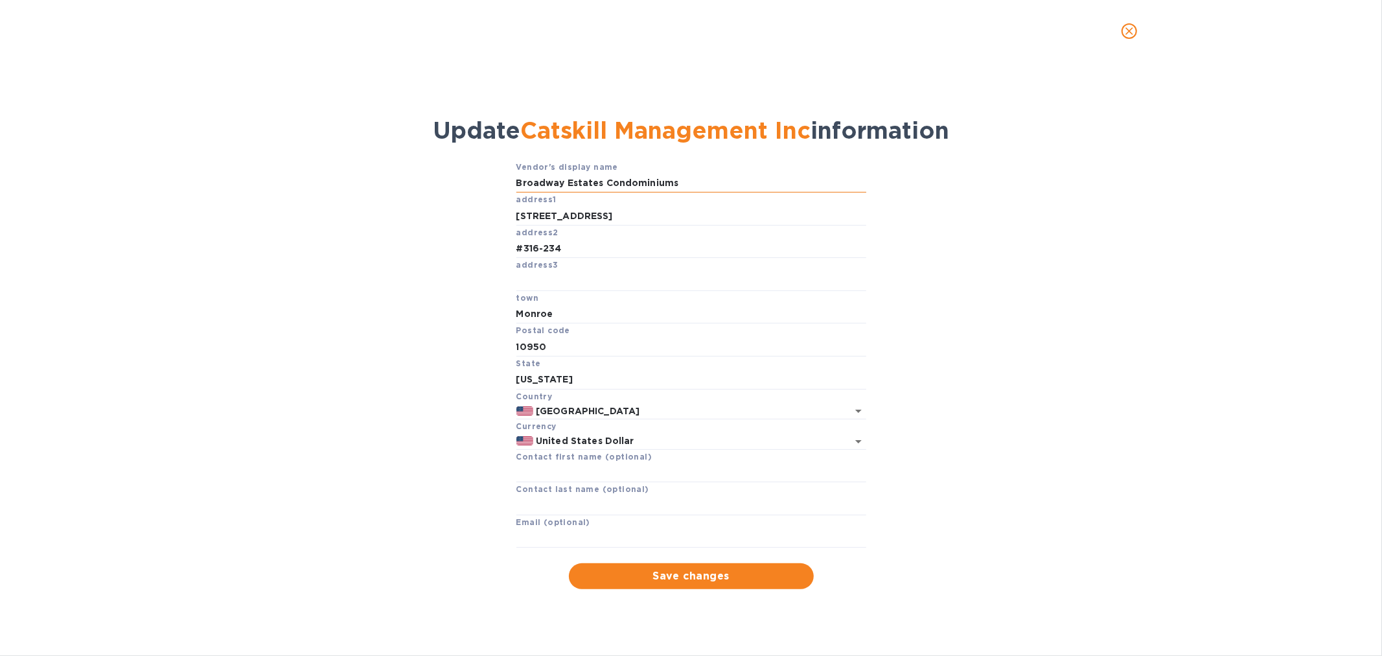
click at [611, 181] on input "Broadway Estates Condominiums" at bounding box center [691, 183] width 350 height 19
click at [1124, 31] on icon "close" at bounding box center [1129, 31] width 13 height 13
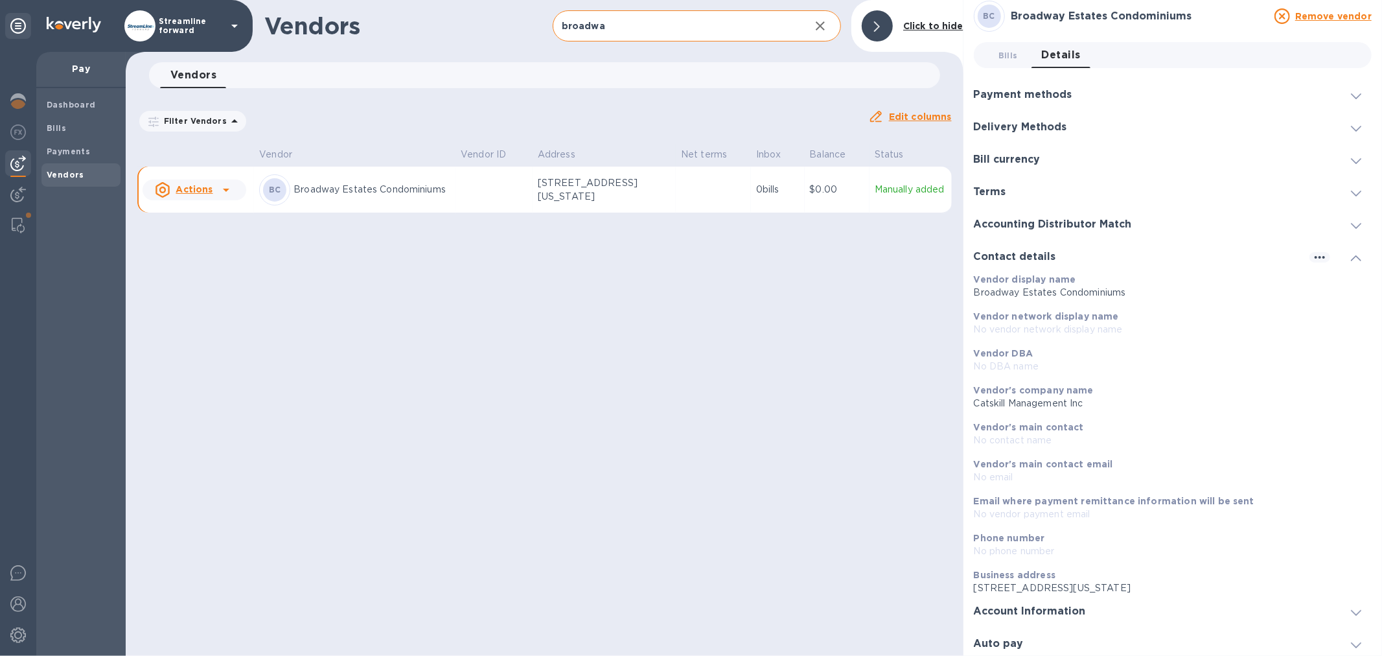
scroll to position [13, 0]
click at [573, 190] on p "[STREET_ADDRESS][US_STATE]" at bounding box center [603, 189] width 130 height 27
click at [1080, 92] on div "Payment methods" at bounding box center [1173, 91] width 398 height 32
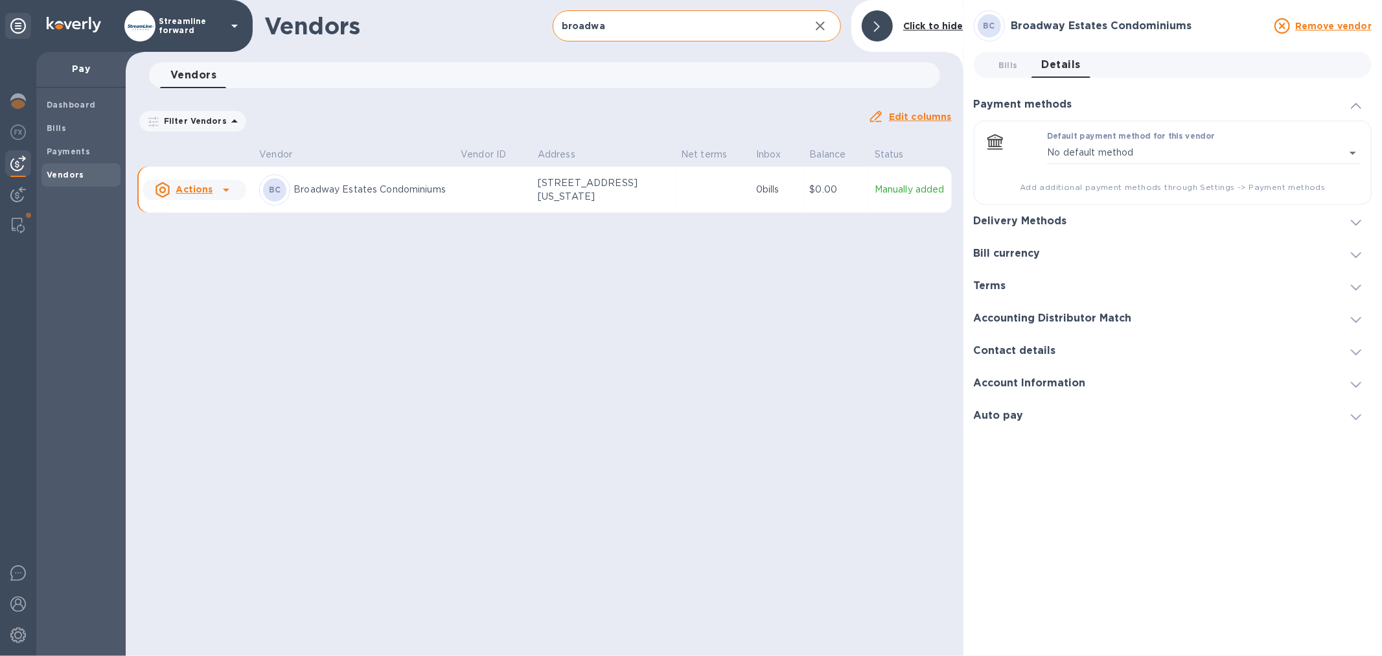
click at [1033, 224] on h3 "Delivery Methods" at bounding box center [1020, 221] width 93 height 12
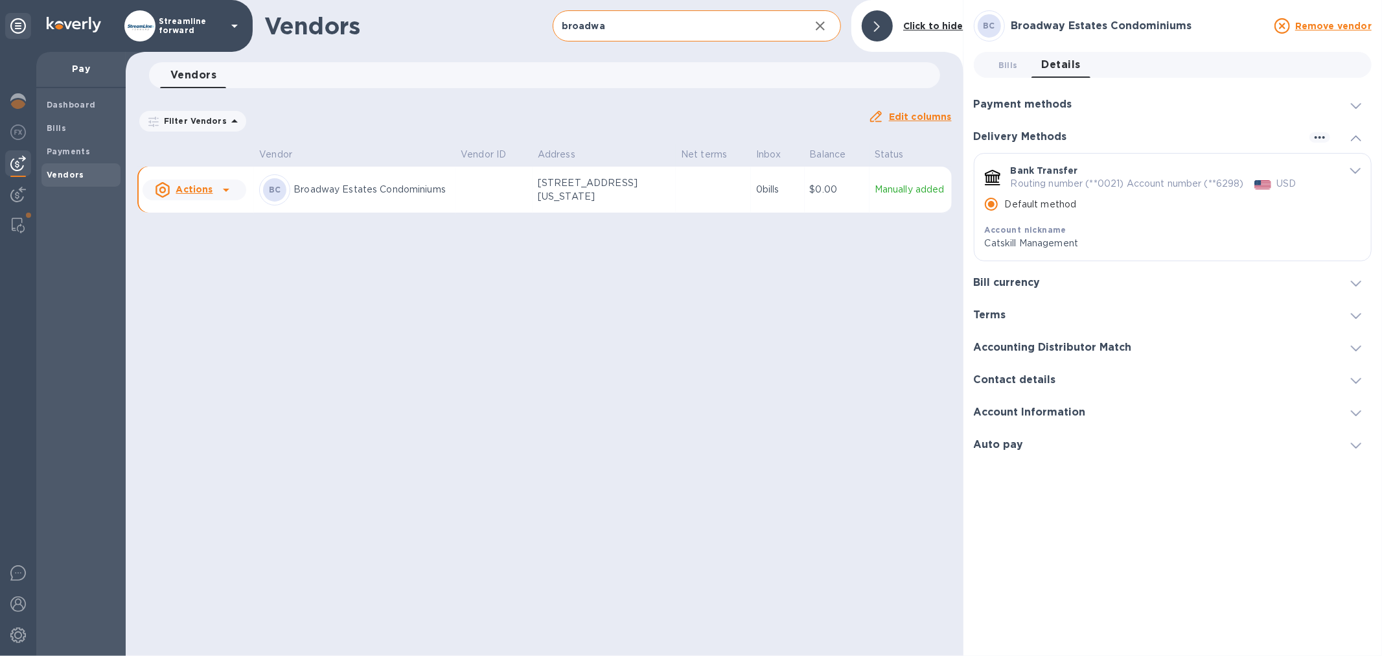
click at [1359, 170] on icon "default-method" at bounding box center [1355, 171] width 10 height 6
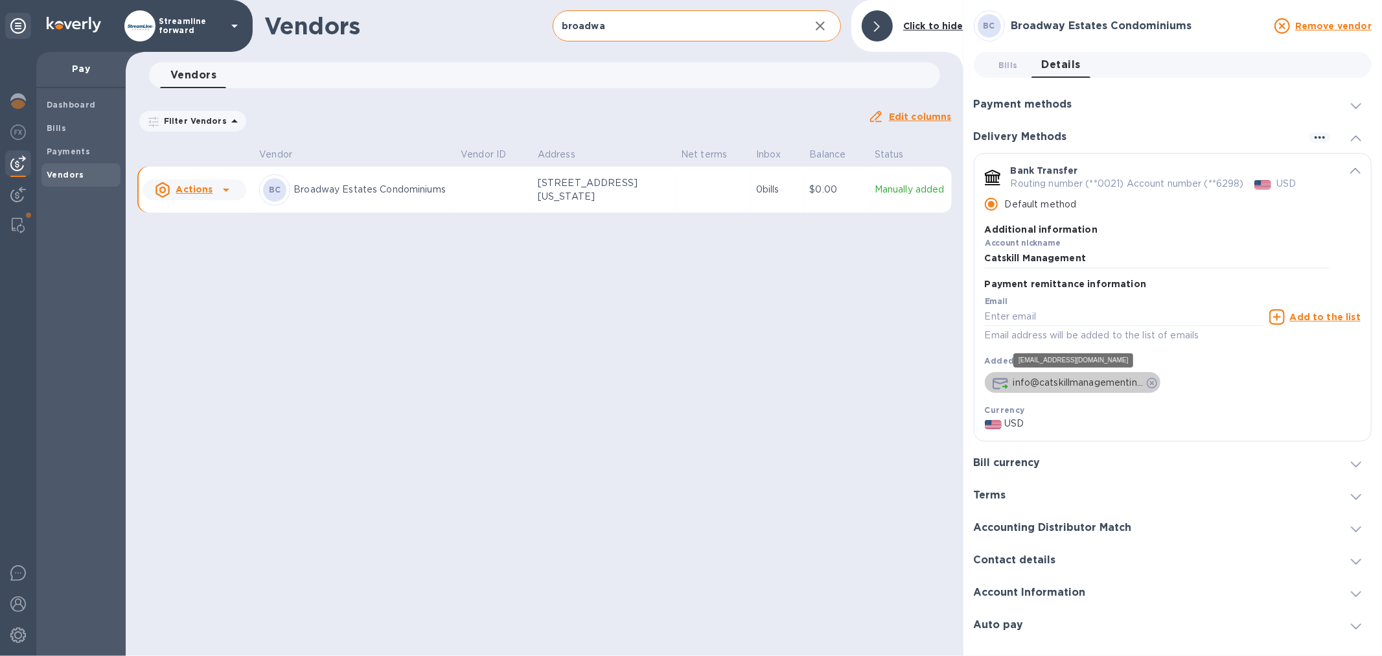
click at [1135, 385] on p "info@catskillmanagementin..." at bounding box center [1078, 383] width 130 height 14
click at [1125, 391] on div "info@catskillmanagementin..." at bounding box center [1073, 382] width 176 height 21
